Goal: Task Accomplishment & Management: Manage account settings

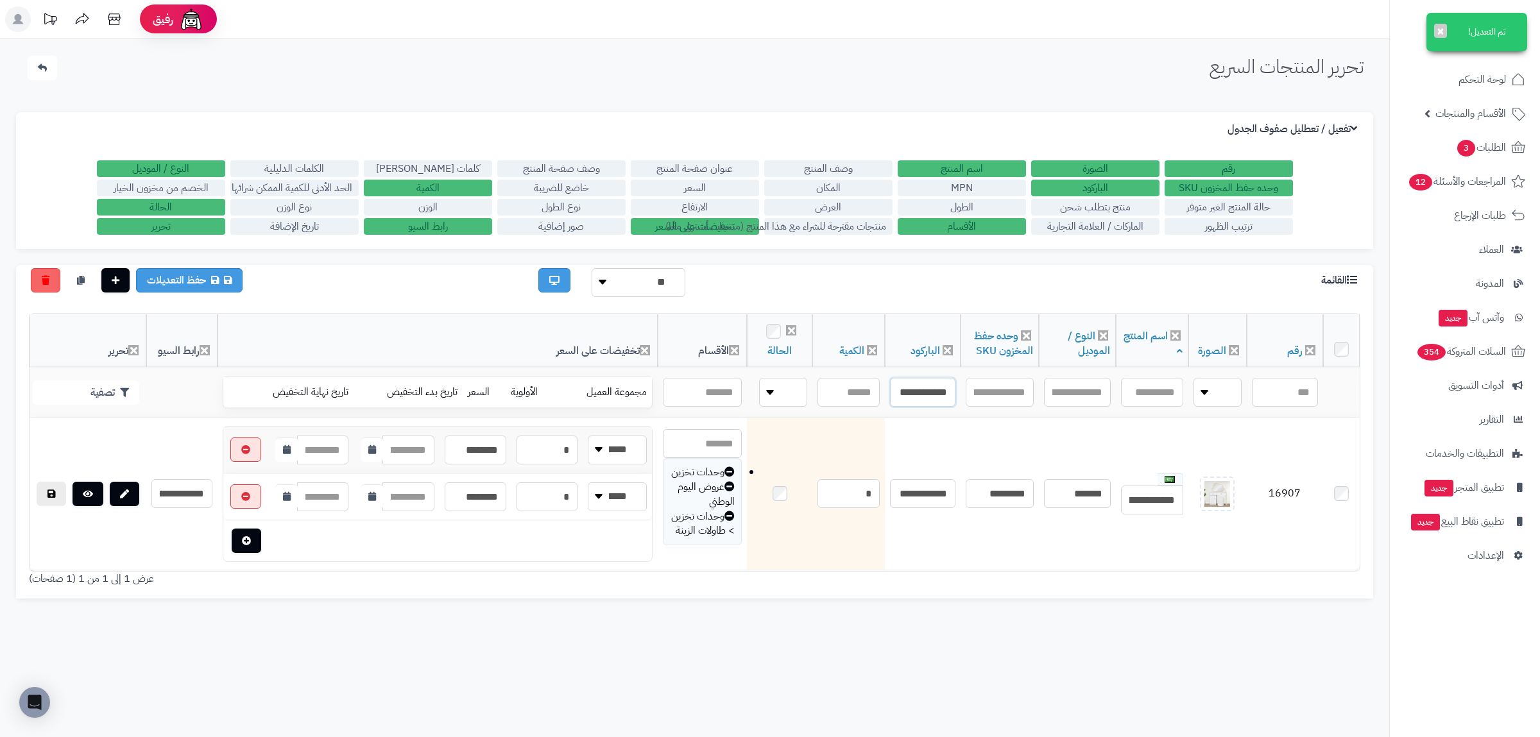
click at [926, 397] on input "**********" at bounding box center [922, 392] width 65 height 29
paste input "text"
type input "**********"
click at [84, 385] on button "تصفية" at bounding box center [86, 392] width 107 height 24
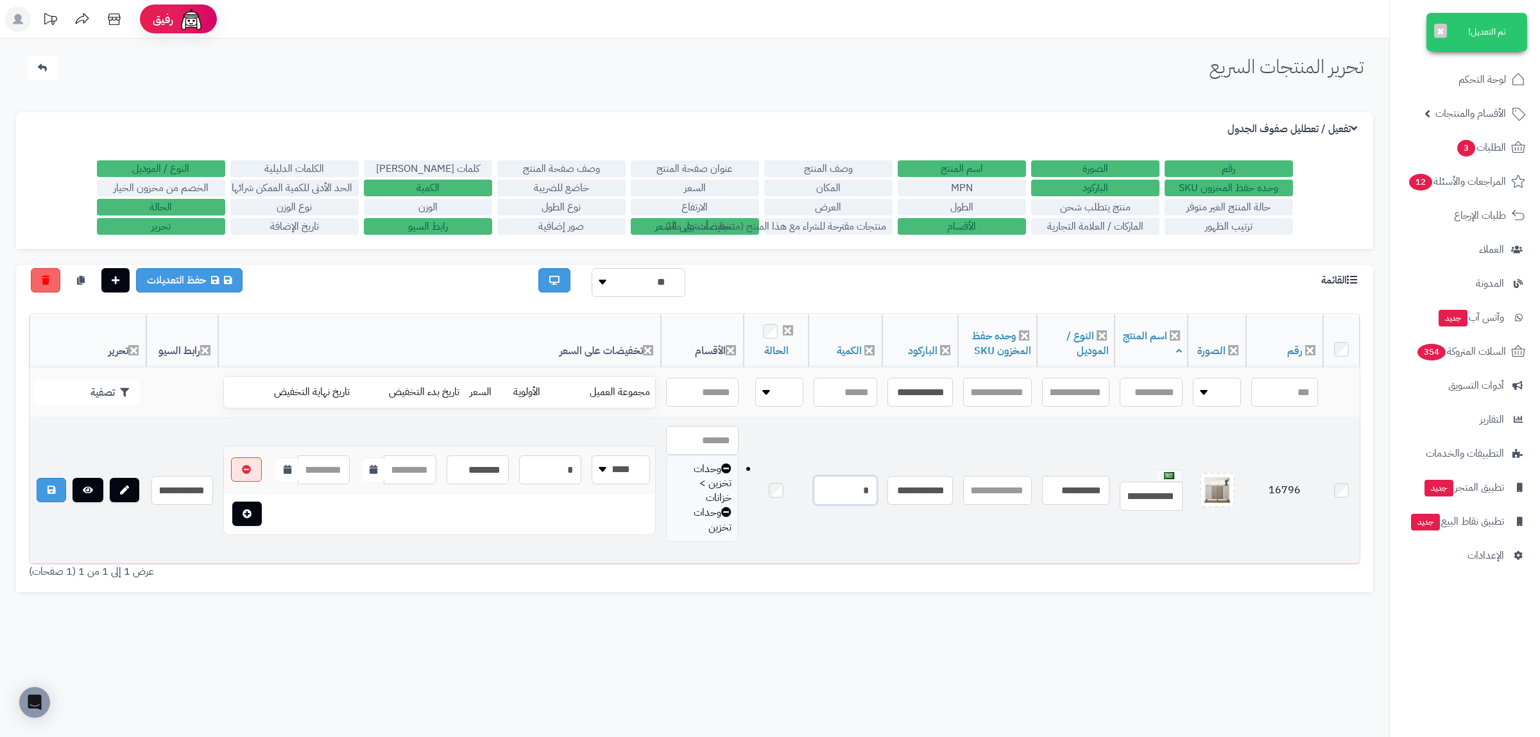
drag, startPoint x: 851, startPoint y: 490, endPoint x: 869, endPoint y: 490, distance: 18.0
click at [869, 490] on input "*" at bounding box center [845, 490] width 63 height 29
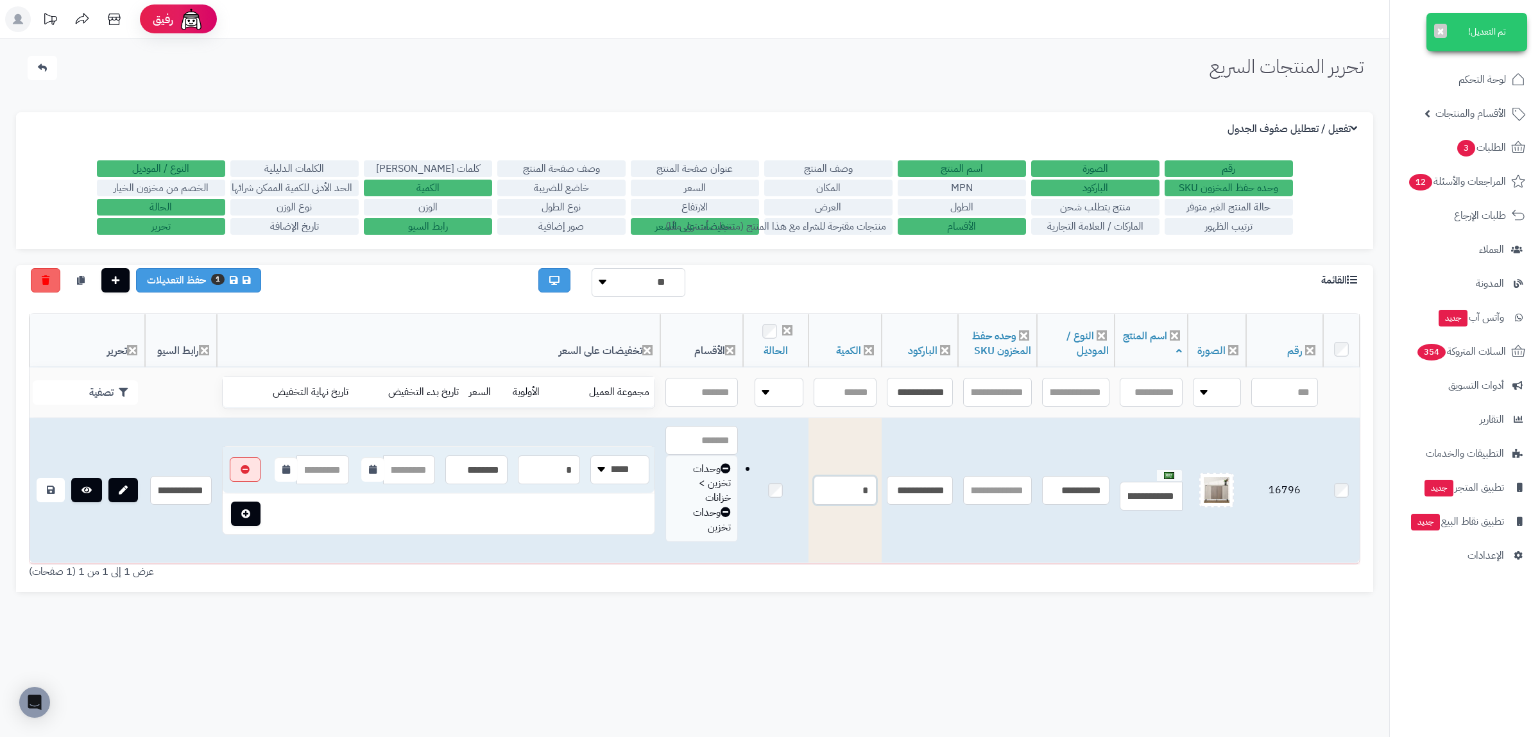
type input "*"
click at [46, 483] on link at bounding box center [51, 490] width 28 height 24
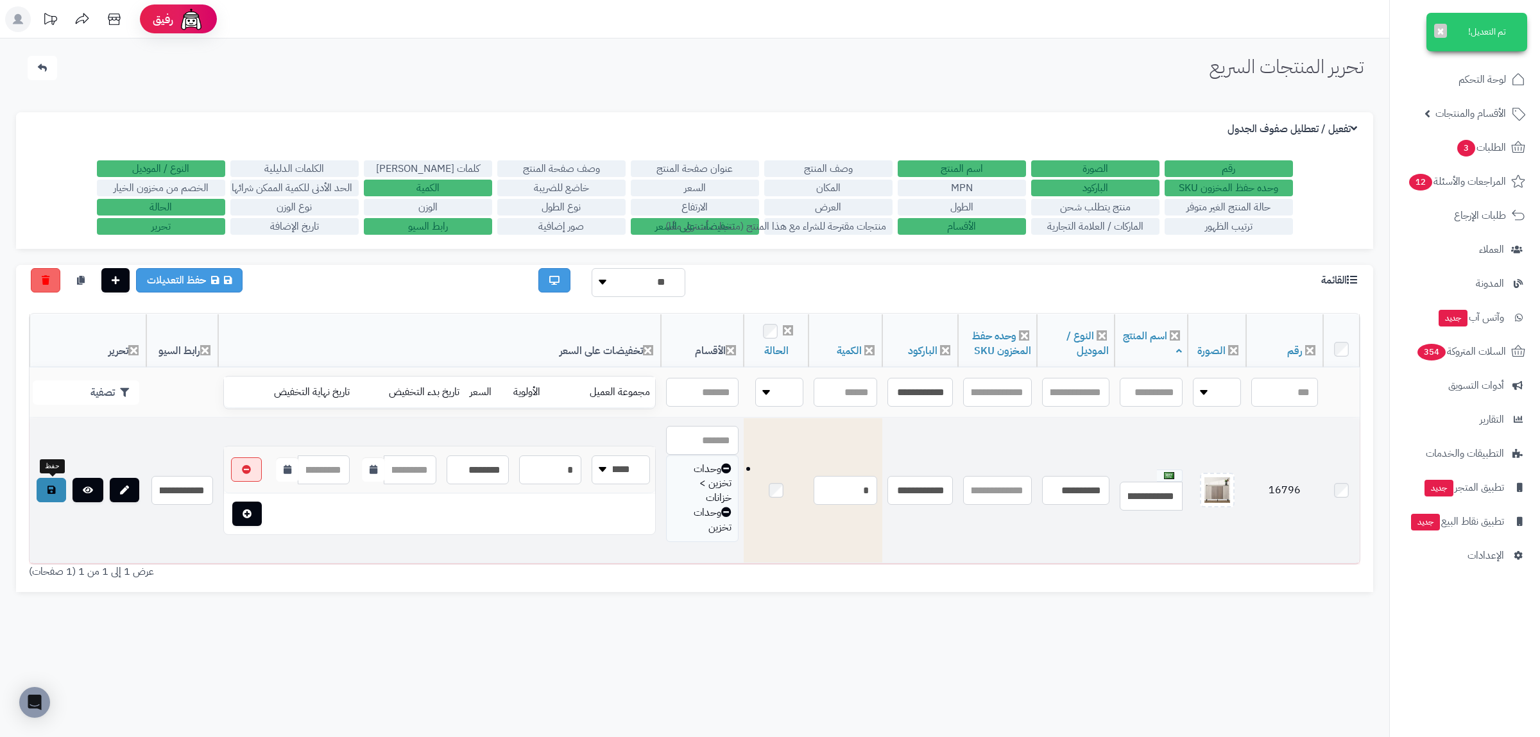
click at [52, 493] on icon at bounding box center [51, 490] width 8 height 9
click at [741, 626] on div "تحرير المنتجات السريع الرئيسية الاضافات تحرير المنتجات السريع تم التعديل! × الإ…" at bounding box center [694, 406] width 1389 height 737
click at [52, 500] on link at bounding box center [52, 490] width 30 height 24
